Goal: Communication & Community: Ask a question

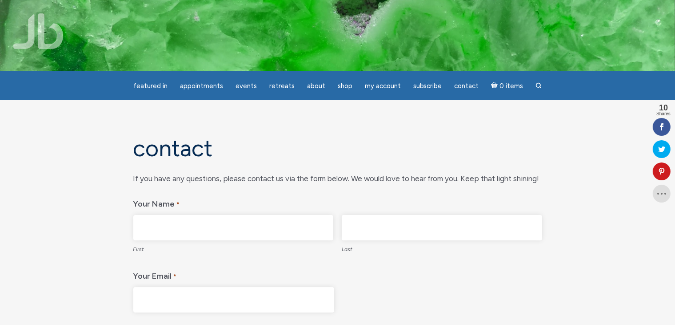
click at [210, 227] on input "First" at bounding box center [233, 227] width 200 height 25
type input "NOERZJAMAL"
click at [369, 235] on input "Last" at bounding box center [442, 227] width 200 height 25
type input "SYDYKOVA"
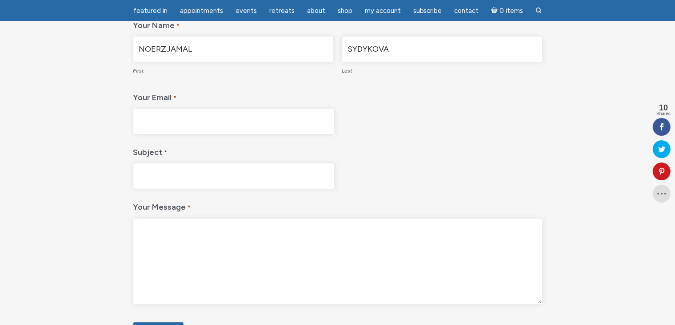
scroll to position [178, 0]
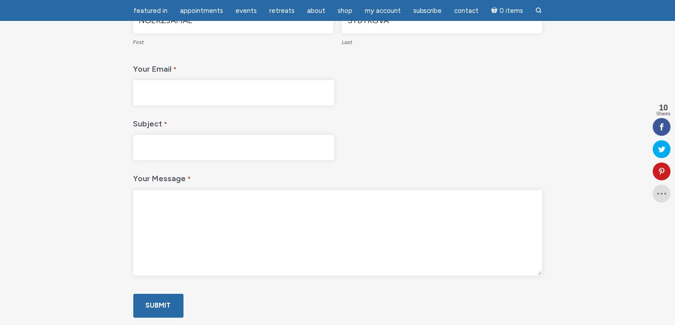
click at [230, 95] on input "Your Email *" at bounding box center [233, 92] width 201 height 25
click at [218, 99] on input "N.SYDY" at bounding box center [233, 92] width 201 height 25
type input "N.SYDYKOVA@YAHOO.COM"
click at [180, 144] on input "Subject *" at bounding box center [233, 147] width 201 height 25
click at [168, 208] on textarea "Your Message *" at bounding box center [337, 232] width 409 height 85
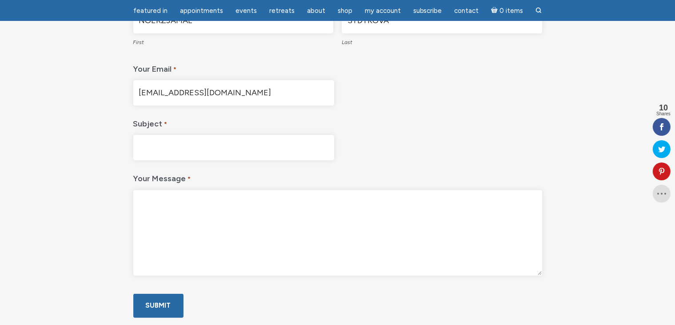
paste textarea "Dear Jamie, greetings from Belgium. I would like to participate in 10 days of r…"
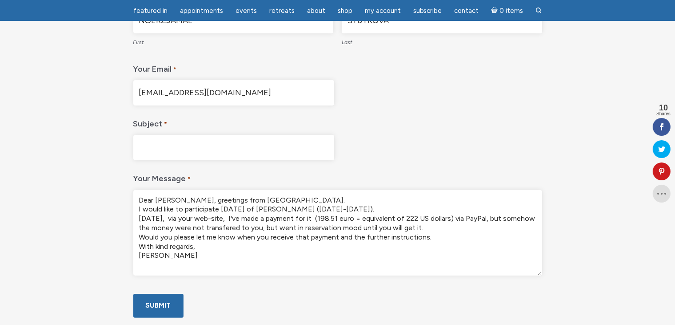
click at [230, 206] on textarea "Dear Jamie, greetings from Belgium. I would like to participate in 10 days of r…" at bounding box center [337, 232] width 409 height 85
click at [164, 217] on textarea "Dear Jamie, greetings from Belgium. I would like to participate in 10 days of r…" at bounding box center [337, 232] width 409 height 85
click at [494, 218] on textarea "Dear Jamie, greetings from Belgium. I would like to participate in 10 days of r…" at bounding box center [337, 232] width 409 height 85
click at [247, 229] on textarea "Dear Jamie, greetings from Belgium. I would like to participate in 10 days of r…" at bounding box center [337, 232] width 409 height 85
paste textarea "immediately"
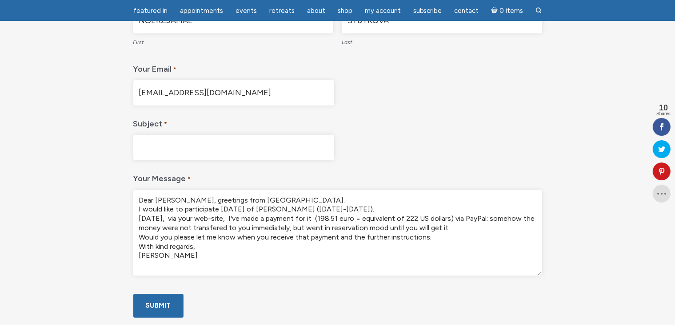
click at [327, 224] on textarea "Dear Jamie, greetings from Belgium. I would like to participate in 10 days of r…" at bounding box center [337, 232] width 409 height 85
click at [305, 236] on textarea "Dear Jamie, greetings from Belgium. I would like to participate in 10 days of r…" at bounding box center [337, 232] width 409 height 85
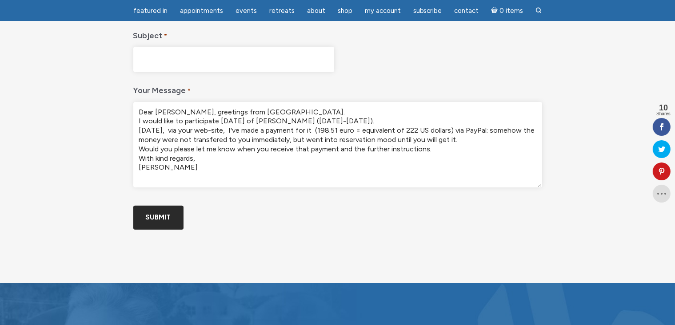
scroll to position [267, 0]
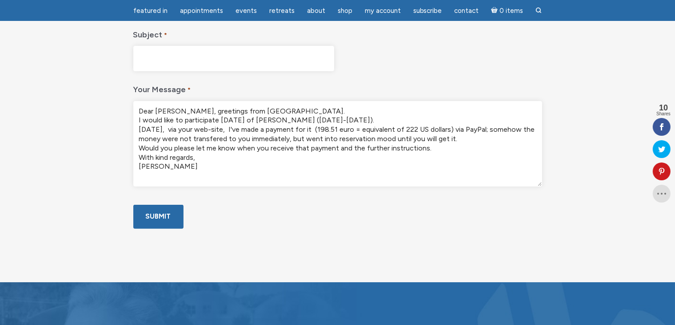
type textarea "Dear Jamie, greetings from Belgium. I would like to participate in 10 days of r…"
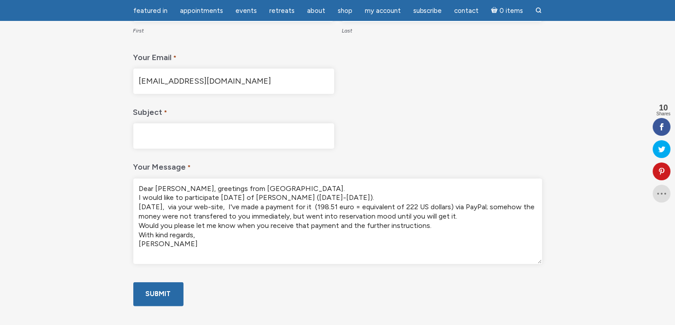
scroll to position [178, 0]
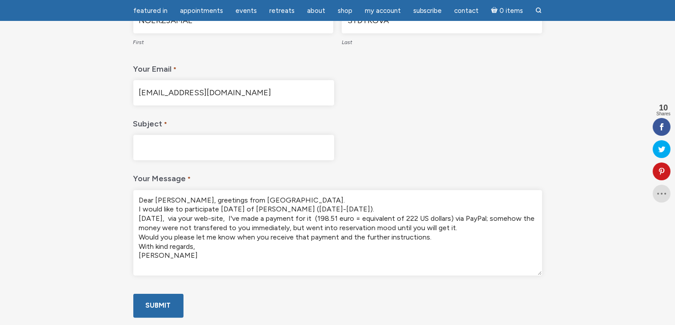
click at [203, 146] on input "Subject *" at bounding box center [233, 147] width 201 height 25
drag, startPoint x: 229, startPoint y: 207, endPoint x: 338, endPoint y: 210, distance: 109.0
click at [338, 210] on textarea "Dear Jamie, greetings from Belgium. I would like to participate in 10 days of r…" at bounding box center [337, 232] width 409 height 85
click at [242, 148] on input "Payment for the" at bounding box center [233, 147] width 201 height 25
paste input "10 days of reiki (October 15-24)."
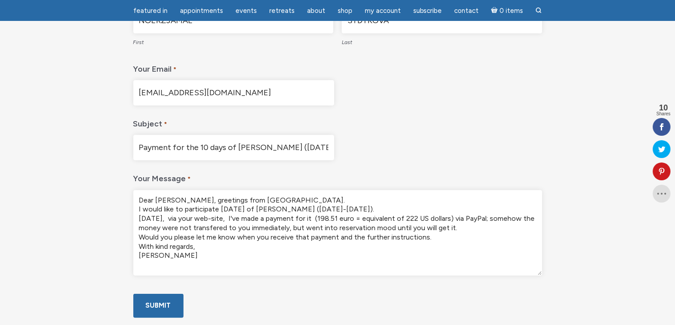
type input "Payment for the 10 days of reiki (October 15-24)"
click at [248, 88] on input "N.SYDYKOVA@YAHOO.COM" at bounding box center [233, 92] width 201 height 25
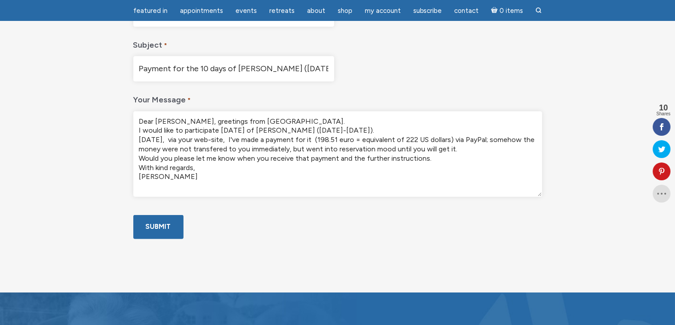
scroll to position [311, 0]
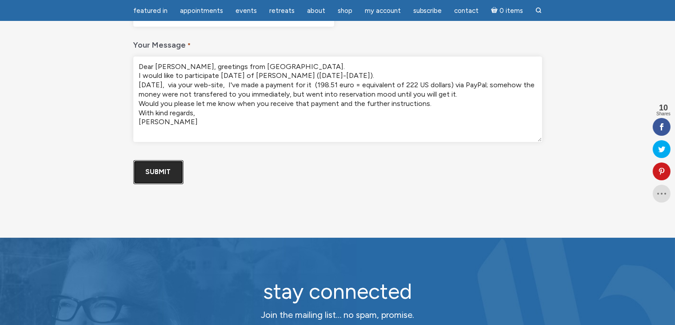
click at [150, 184] on input "Submit" at bounding box center [158, 172] width 50 height 24
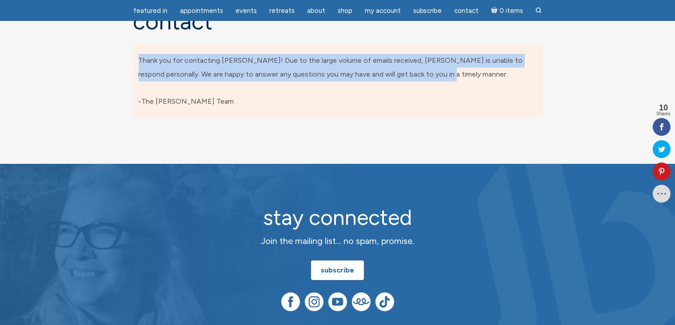
drag, startPoint x: 430, startPoint y: 75, endPoint x: 136, endPoint y: 63, distance: 295.0
click at [136, 63] on div "Thank you for contacting Jamie! Due to the large volume of emails received, Jam…" at bounding box center [337, 81] width 409 height 72
copy p "Thank you for contacting Jamie! Due to the large volume of emails received, Jam…"
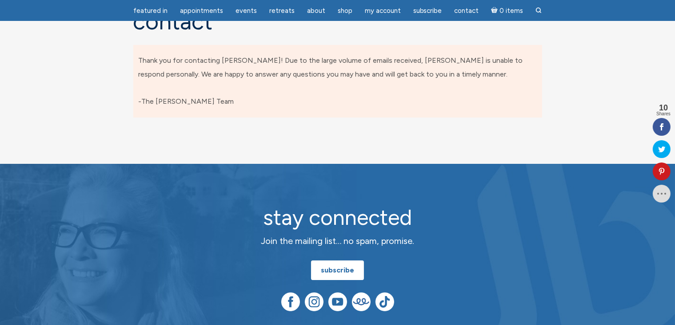
click at [445, 123] on div "Contact Thank you for contacting Jamie! Due to the large volume of emails recei…" at bounding box center [338, 68] width 422 height 119
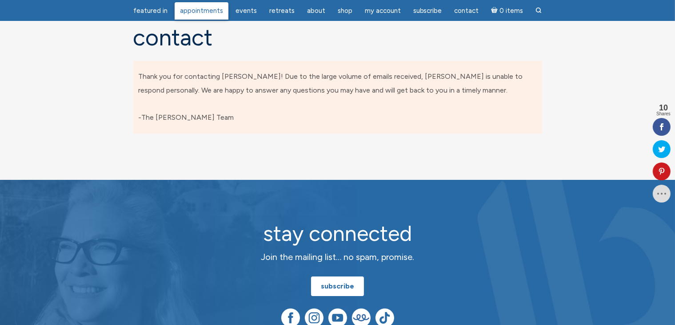
scroll to position [53, 0]
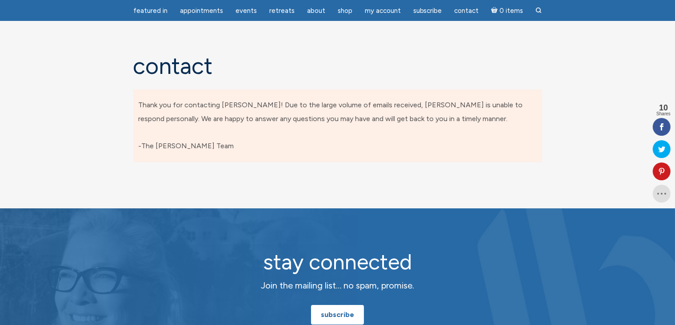
click at [570, 75] on div "Contact Thank you for contacting Jamie! Due to the large volume of emails recei…" at bounding box center [337, 112] width 507 height 119
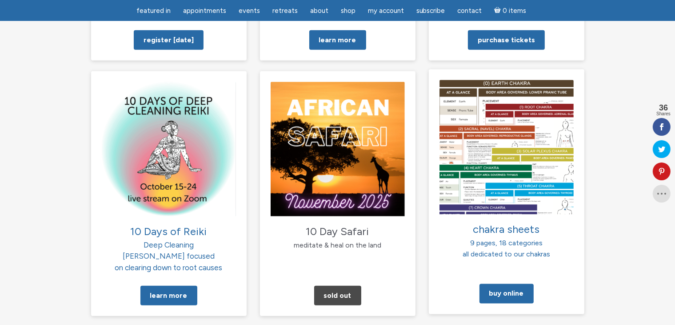
scroll to position [756, 0]
